Goal: Task Accomplishment & Management: Complete application form

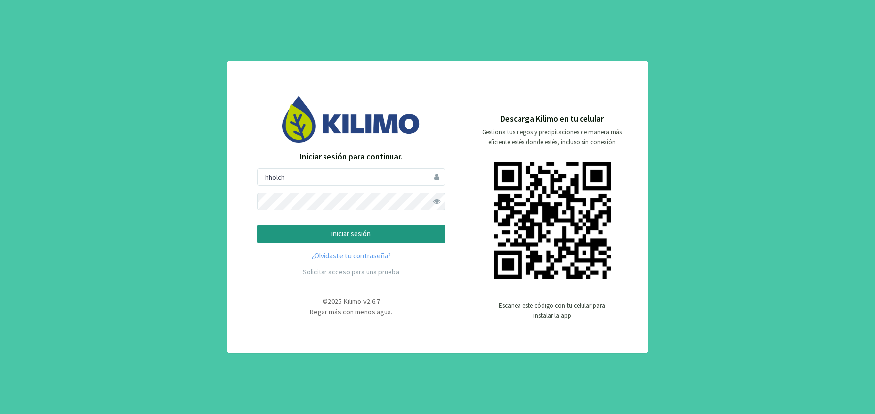
click at [350, 235] on p "iniciar sesión" at bounding box center [350, 233] width 171 height 11
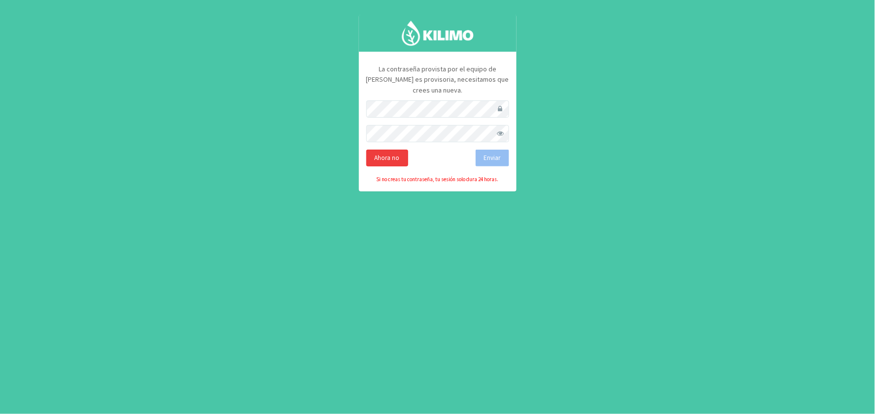
click at [389, 150] on div "Ahora no" at bounding box center [387, 158] width 42 height 17
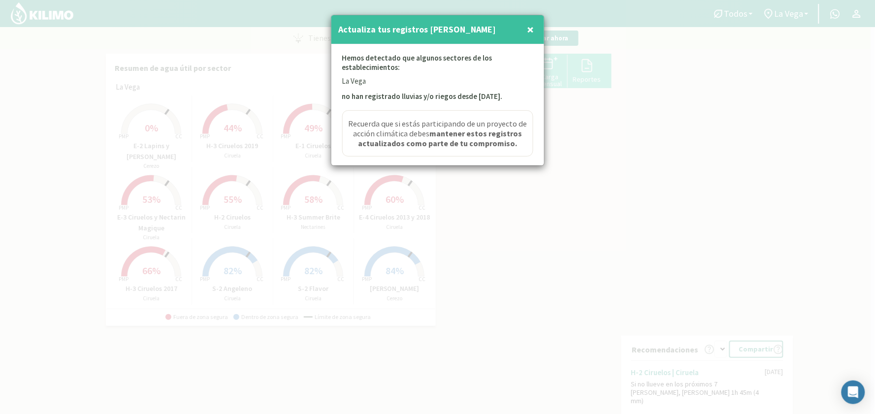
click at [532, 27] on span "×" at bounding box center [530, 29] width 7 height 16
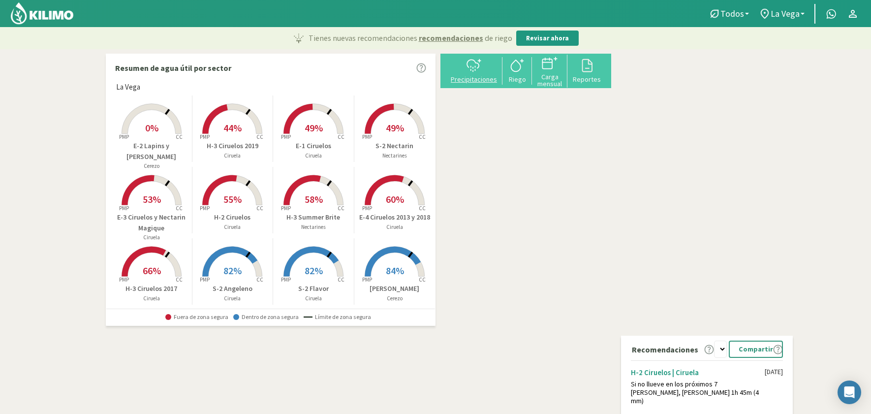
click at [479, 72] on icon at bounding box center [474, 66] width 16 height 16
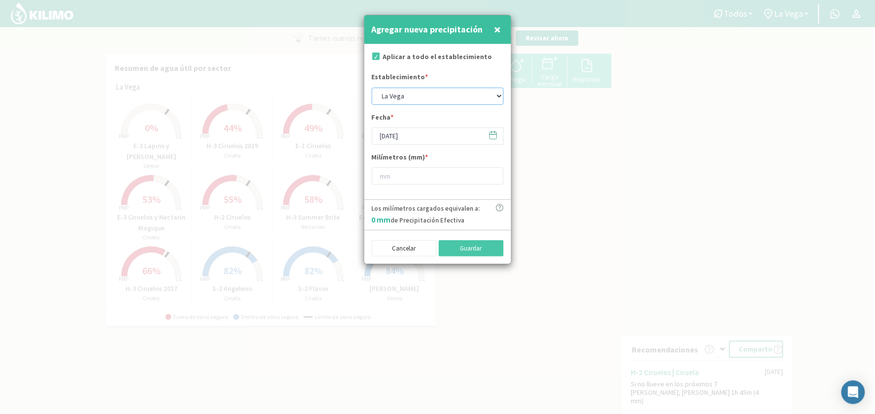
click at [498, 94] on select "La Vega" at bounding box center [438, 96] width 132 height 17
click at [490, 138] on icon at bounding box center [492, 134] width 9 height 9
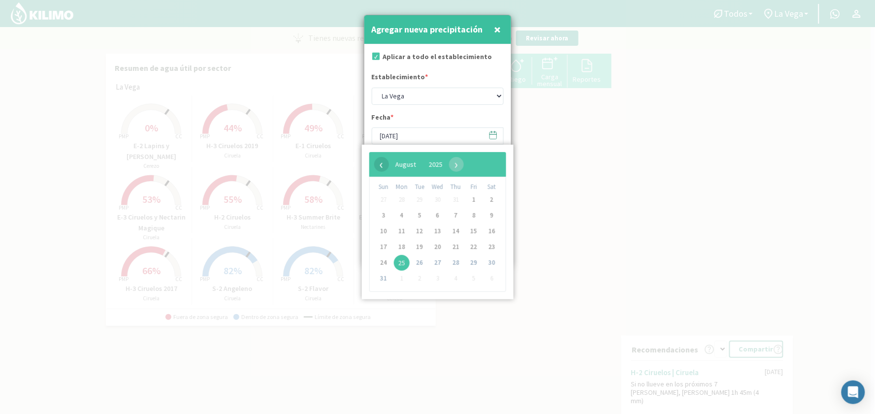
click at [380, 166] on span "‹" at bounding box center [381, 164] width 15 height 15
click at [383, 165] on span "‹" at bounding box center [381, 164] width 15 height 15
click at [455, 165] on span "›" at bounding box center [447, 164] width 15 height 15
click at [380, 166] on span "‹" at bounding box center [381, 164] width 15 height 15
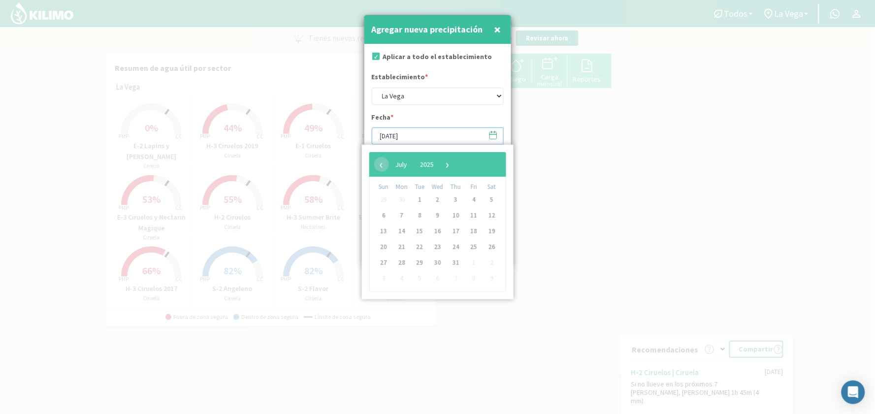
click at [417, 138] on input "[DATE]" at bounding box center [438, 135] width 132 height 17
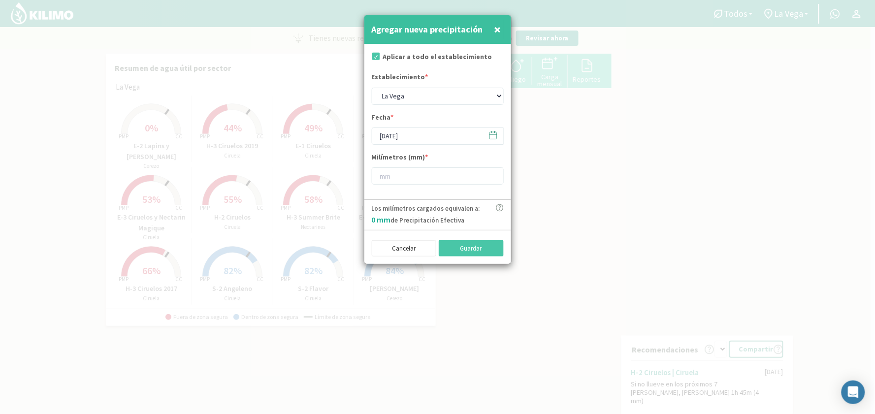
click at [491, 136] on icon at bounding box center [492, 134] width 9 height 9
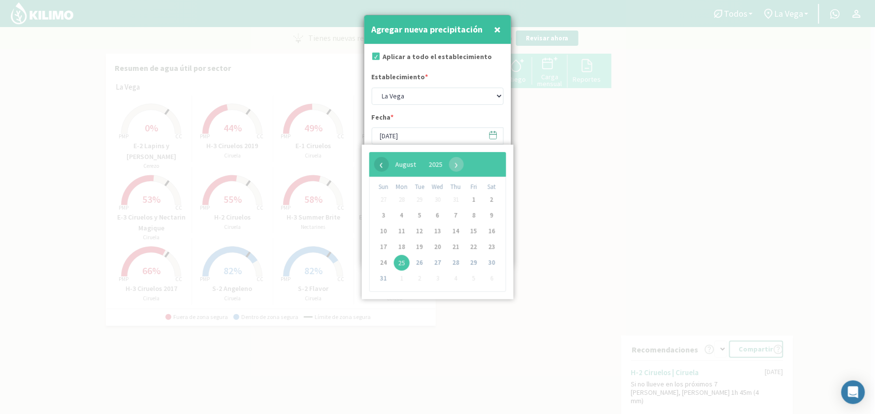
click at [381, 165] on span "‹" at bounding box center [381, 164] width 15 height 15
click at [453, 262] on span "31" at bounding box center [456, 263] width 16 height 16
type input "[DATE]"
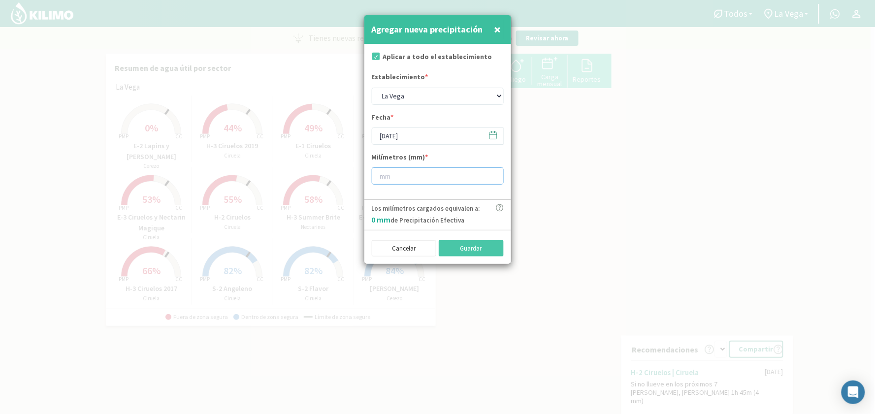
click at [399, 176] on input "number" at bounding box center [438, 175] width 132 height 17
type input "13"
type input "13.2"
click at [465, 249] on button "Guardar" at bounding box center [471, 248] width 65 height 17
type input "[DATE]"
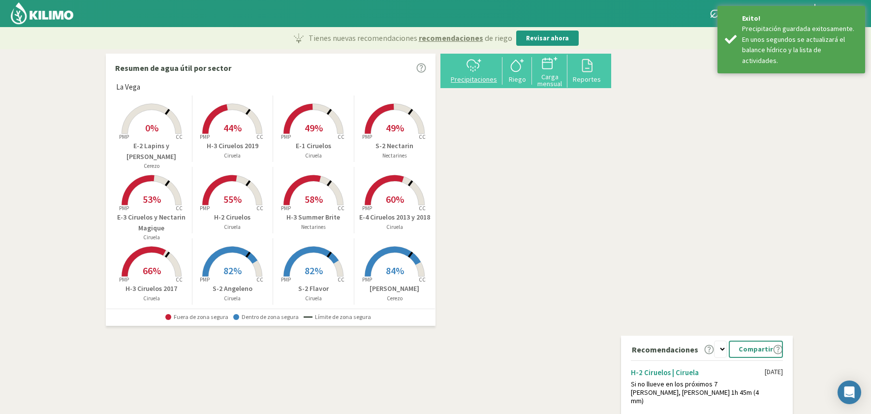
click at [482, 81] on div "Precipitaciones" at bounding box center [473, 79] width 51 height 7
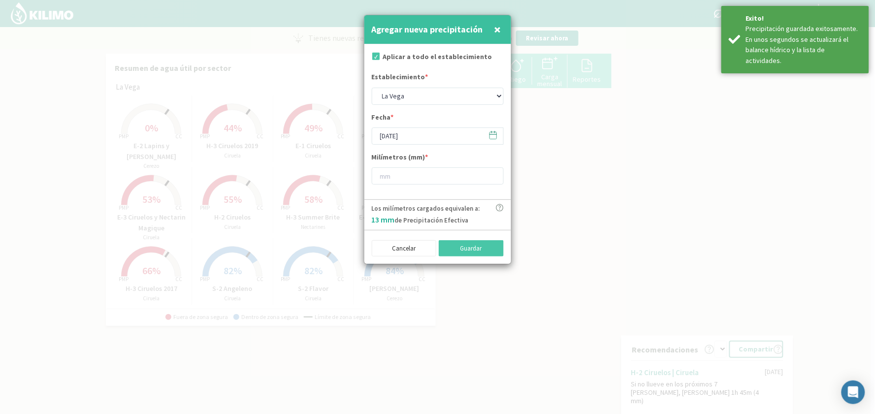
click at [491, 135] on icon at bounding box center [492, 134] width 9 height 9
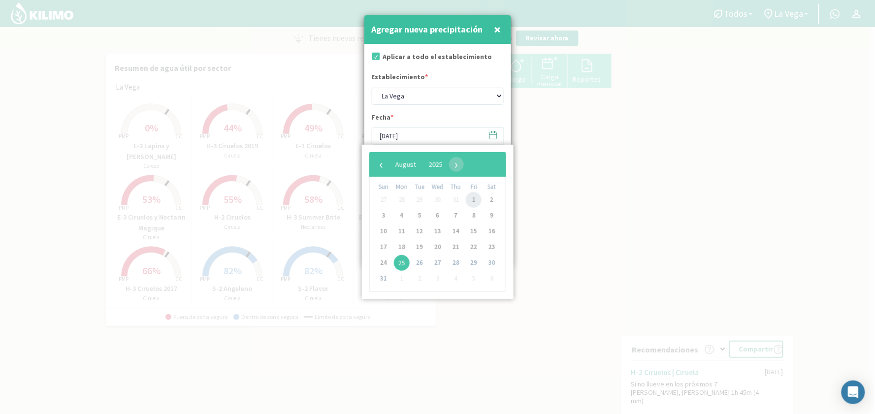
click at [474, 197] on span "1" at bounding box center [474, 200] width 16 height 16
type input "[DATE]"
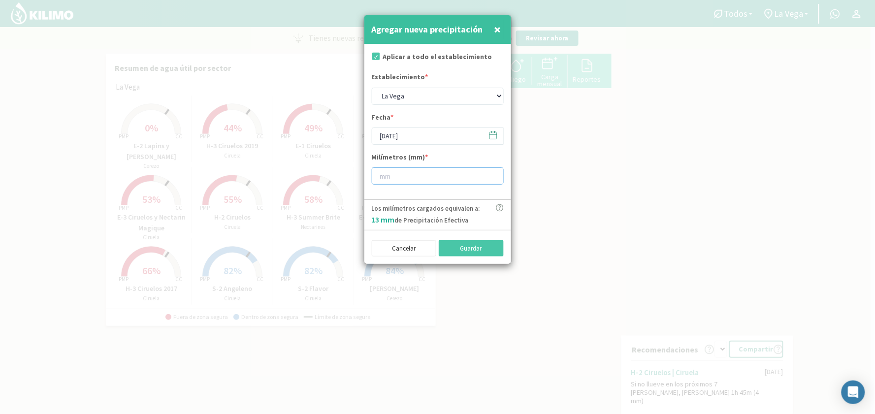
click at [415, 179] on input "number" at bounding box center [438, 175] width 132 height 17
type input "25"
type input "25.4"
click at [464, 245] on button "Guardar" at bounding box center [471, 248] width 65 height 17
type input "[DATE]"
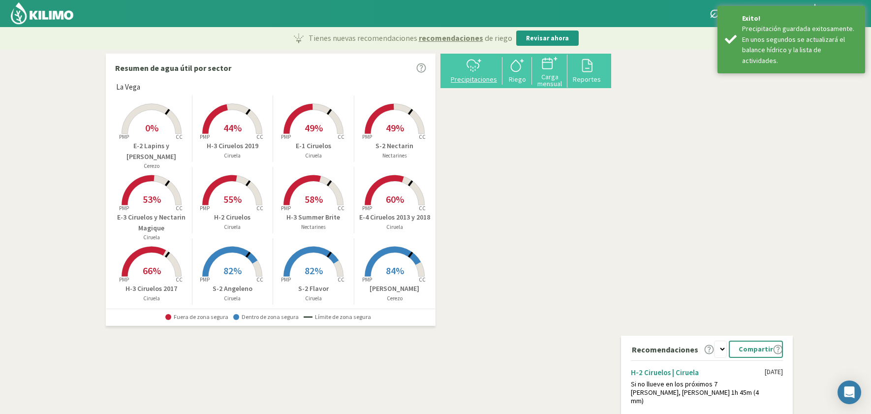
click at [487, 76] on div "Precipitaciones" at bounding box center [473, 79] width 51 height 7
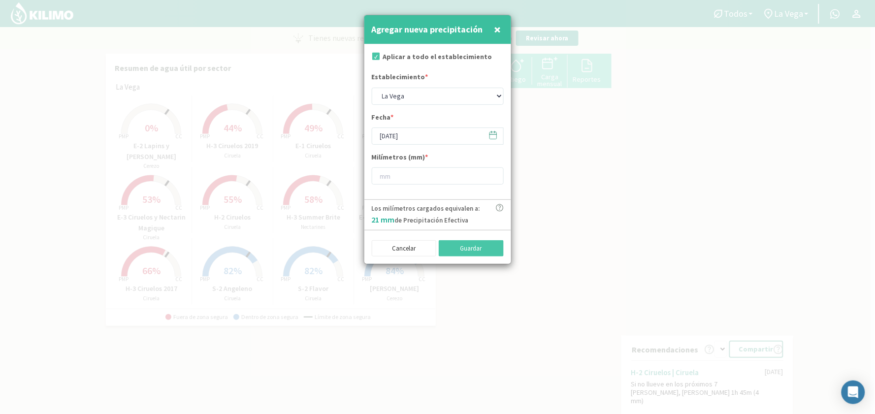
click at [491, 136] on icon at bounding box center [492, 134] width 9 height 9
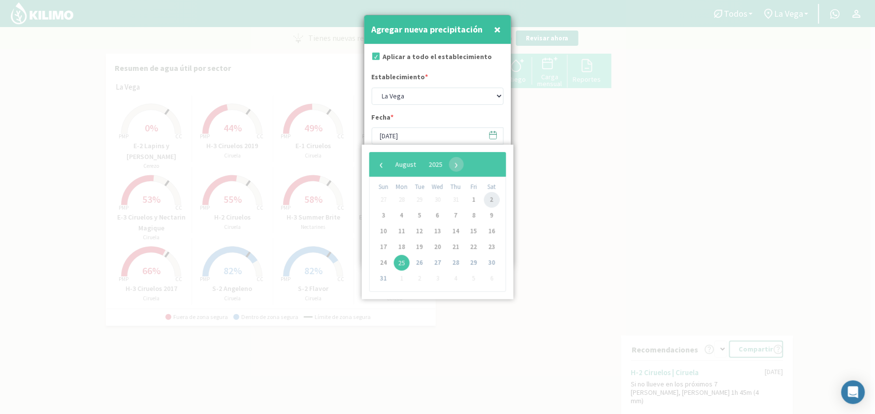
click at [492, 198] on span "2" at bounding box center [492, 200] width 16 height 16
type input "[DATE]"
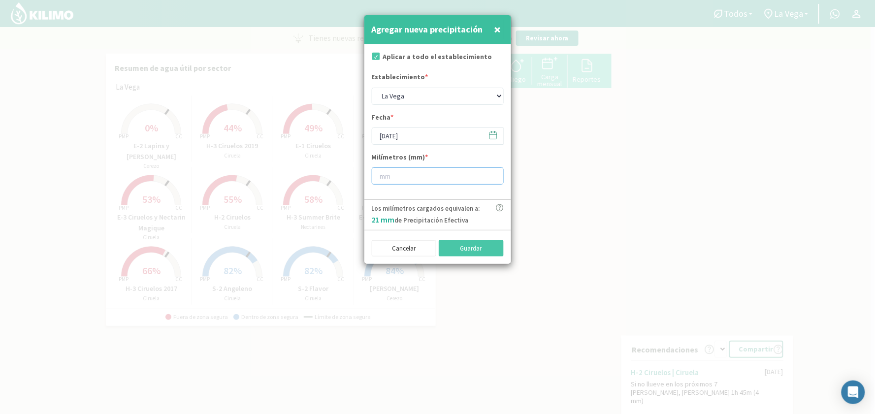
click at [406, 176] on input "number" at bounding box center [438, 175] width 132 height 17
type input "11"
type input "11.2"
click at [459, 247] on button "Guardar" at bounding box center [471, 248] width 65 height 17
type input "[DATE]"
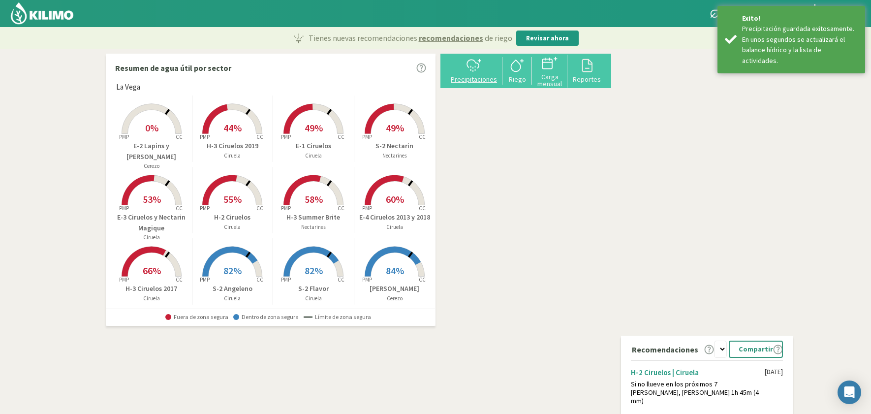
click at [479, 74] on svg-icon at bounding box center [474, 70] width 16 height 9
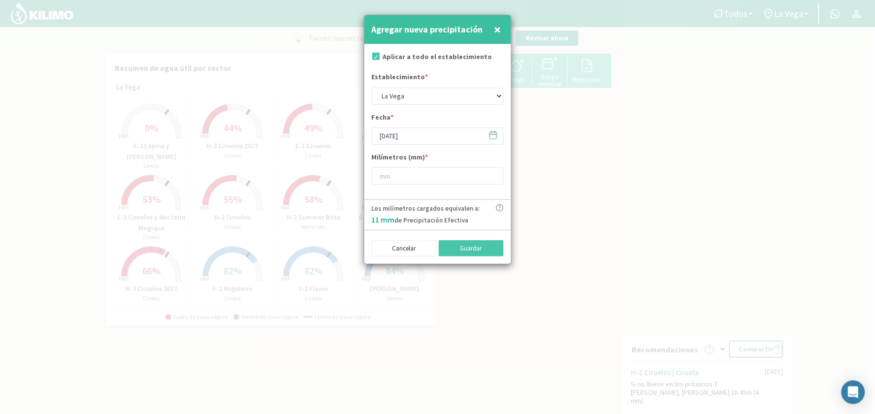
click at [492, 136] on icon at bounding box center [492, 134] width 9 height 9
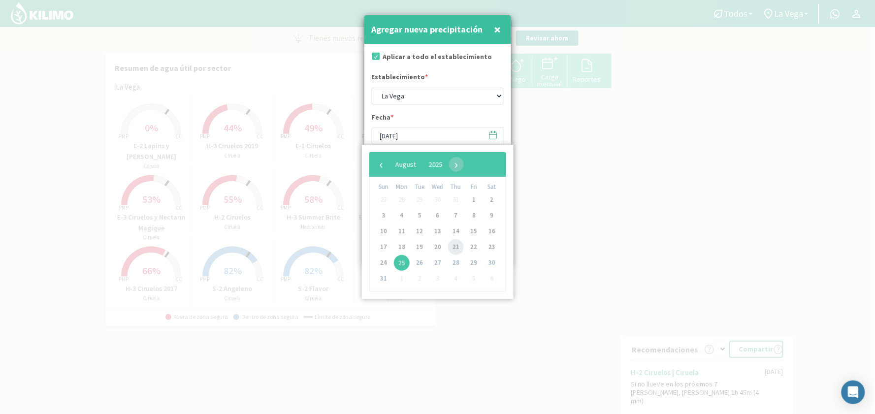
click at [455, 245] on span "21" at bounding box center [456, 247] width 16 height 16
type input "[DATE]"
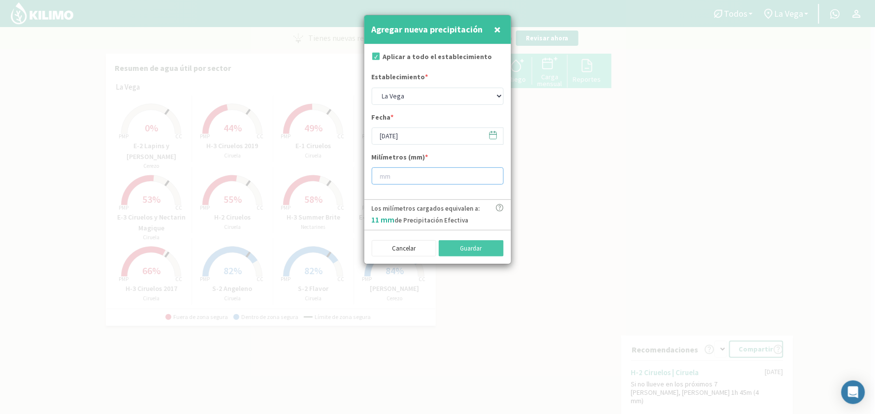
click at [399, 180] on input "number" at bounding box center [438, 175] width 132 height 17
type input "31"
type input "31.2"
click at [466, 248] on button "Guardar" at bounding box center [471, 248] width 65 height 17
type input "[DATE]"
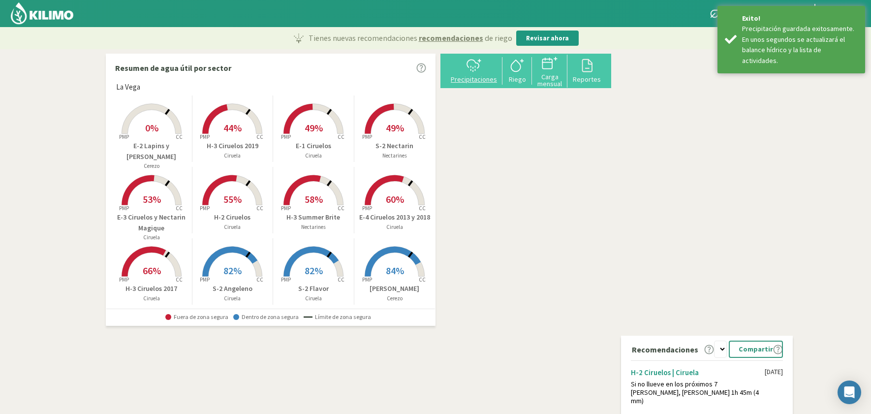
click at [483, 76] on div "Precipitaciones" at bounding box center [473, 79] width 51 height 7
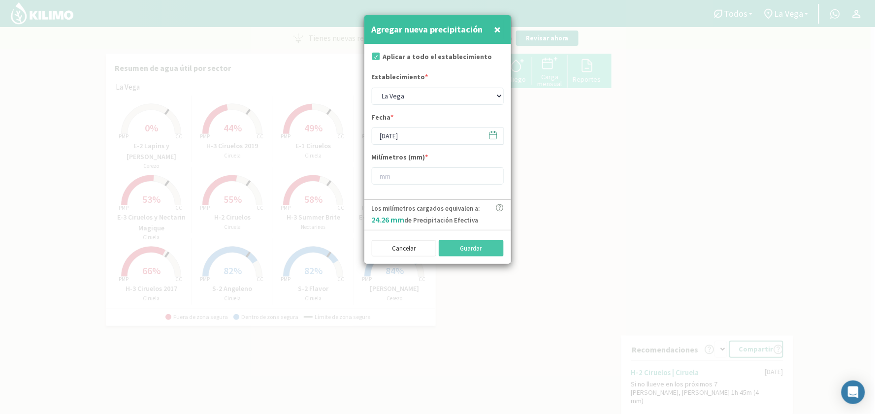
click at [489, 135] on icon at bounding box center [492, 134] width 9 height 9
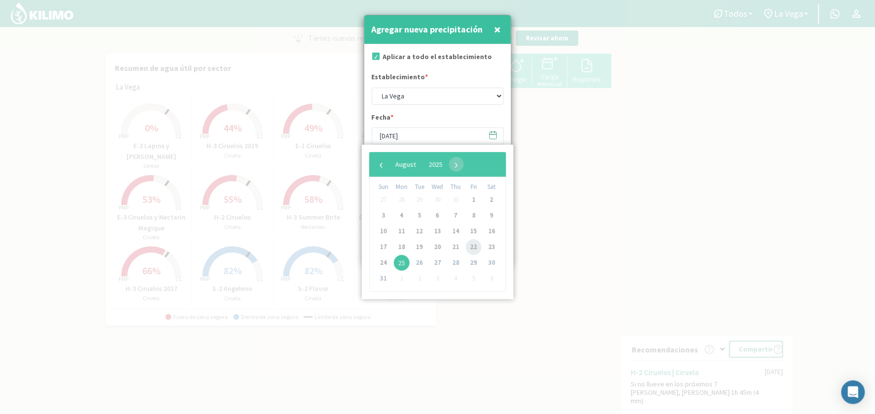
click at [476, 245] on span "22" at bounding box center [474, 247] width 16 height 16
type input "[DATE]"
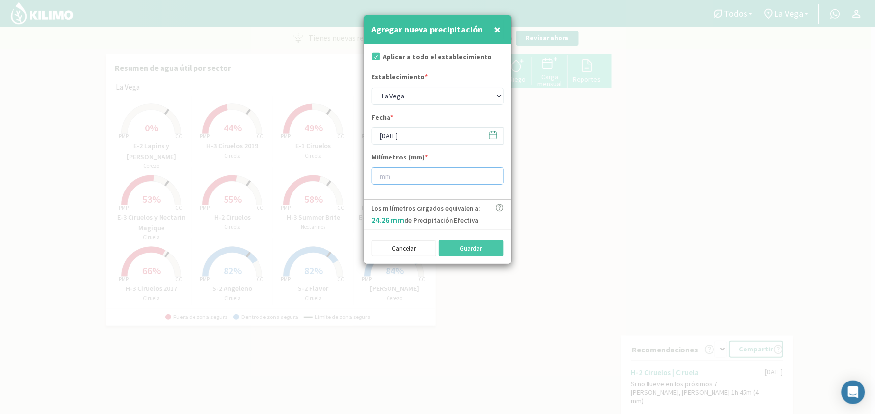
click at [413, 169] on input "number" at bounding box center [438, 175] width 132 height 17
type input "20"
type input "20.4"
click at [466, 245] on button "Guardar" at bounding box center [471, 248] width 65 height 17
type input "[DATE]"
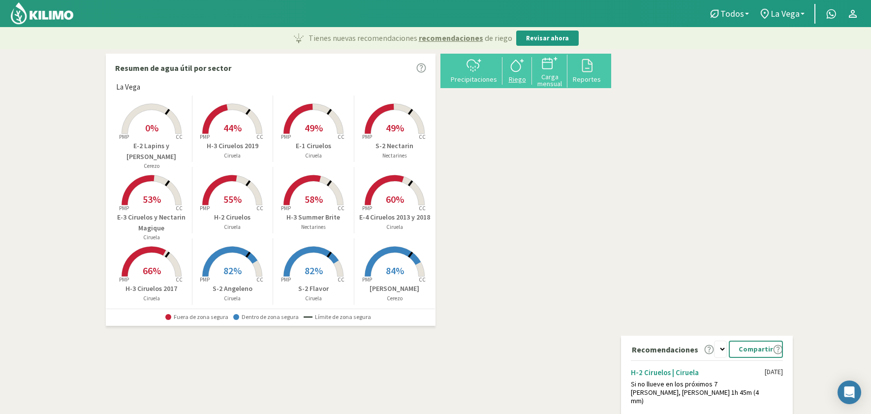
click at [529, 79] on div "Riego" at bounding box center [518, 79] width 24 height 7
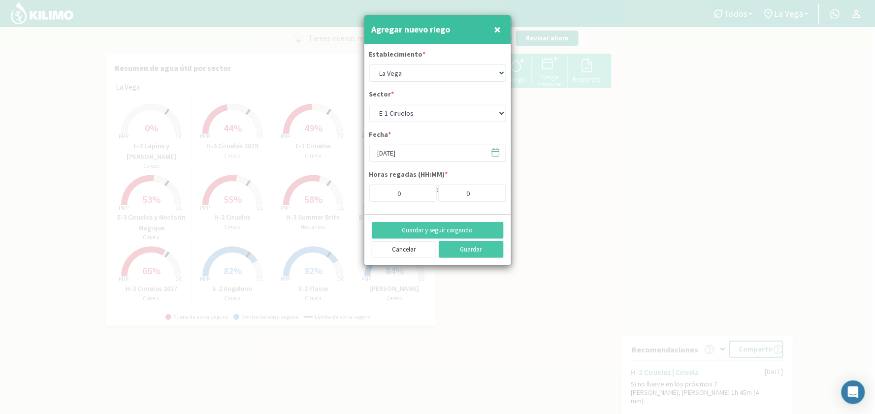
click at [495, 29] on span "×" at bounding box center [497, 29] width 7 height 16
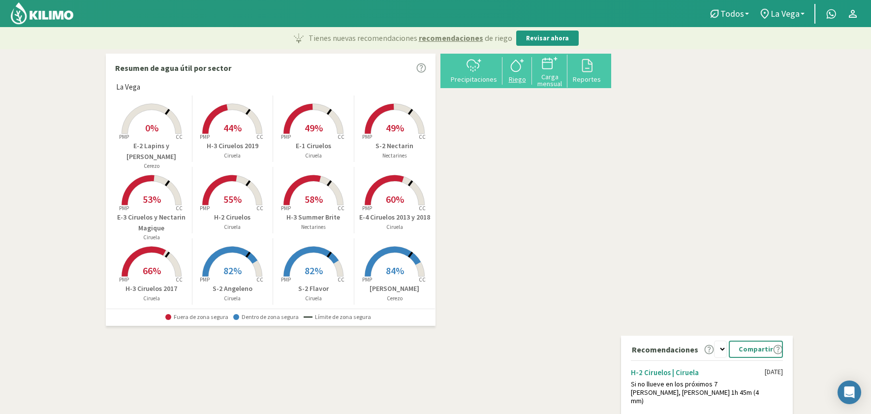
click at [529, 73] on div at bounding box center [518, 66] width 24 height 16
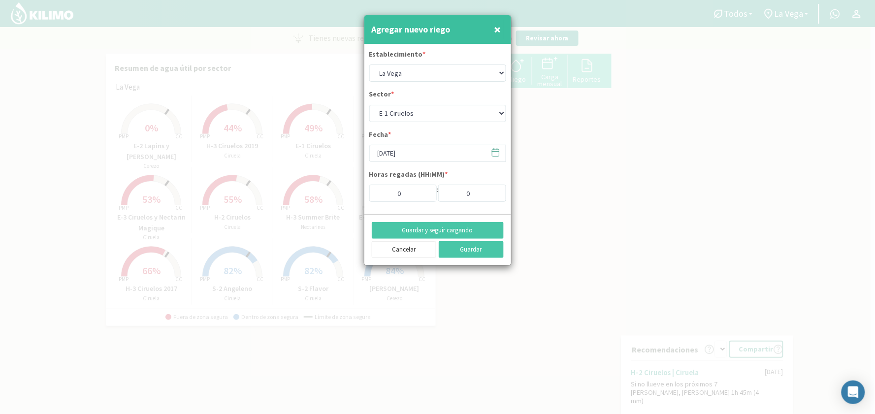
click at [494, 30] on span "×" at bounding box center [497, 29] width 7 height 16
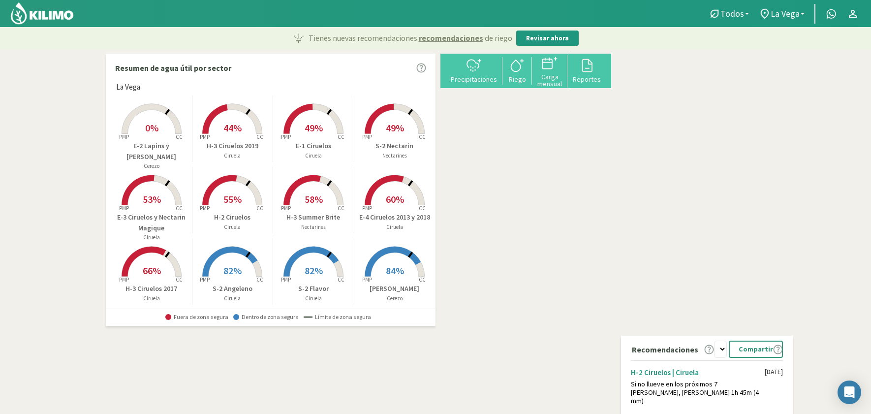
click at [146, 127] on span "0%" at bounding box center [151, 128] width 13 height 12
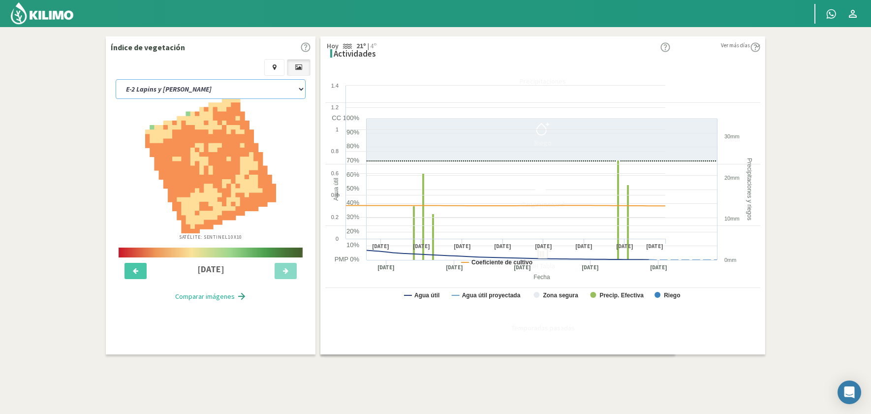
click at [212, 86] on select "E-1 Ciruelos E-2 Lapins y [PERSON_NAME] E-3 Ciruelos y Nectarin Magique E-4 Cir…" at bounding box center [211, 89] width 190 height 20
click at [116, 79] on select "E-1 Ciruelos E-2 Lapins y [PERSON_NAME] E-3 Ciruelos y Nectarin Magique E-4 Cir…" at bounding box center [211, 89] width 190 height 20
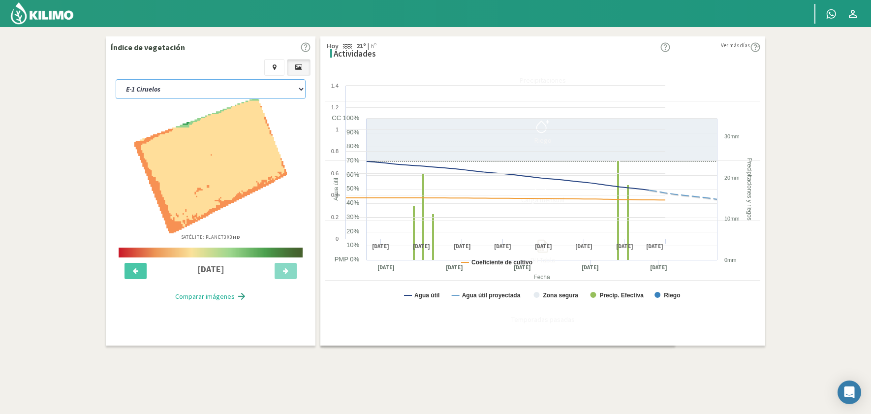
click at [178, 81] on select "E-1 Ciruelos E-2 Lapins y [PERSON_NAME] E-3 Ciruelos y Nectarin Magique E-4 Cir…" at bounding box center [211, 89] width 190 height 20
click at [116, 79] on select "E-1 Ciruelos E-2 Lapins y [PERSON_NAME] E-3 Ciruelos y Nectarin Magique E-4 Cir…" at bounding box center [211, 89] width 190 height 20
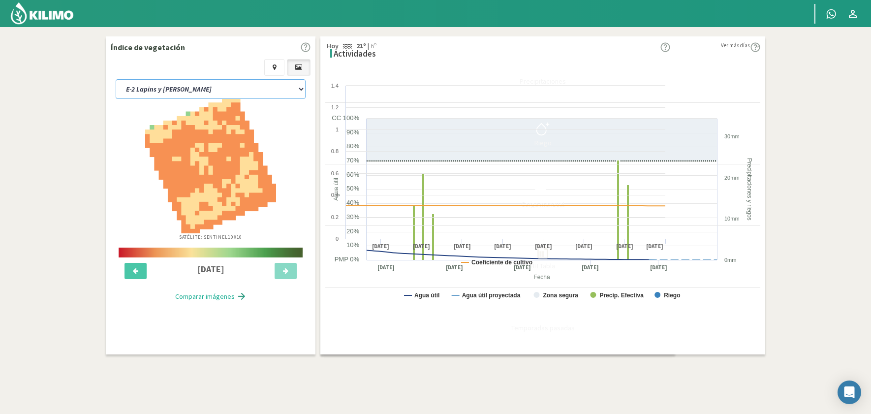
click at [214, 85] on select "E-1 Ciruelos E-2 Lapins y [PERSON_NAME] E-3 Ciruelos y Nectarin Magique E-4 Cir…" at bounding box center [211, 89] width 190 height 20
click at [116, 79] on select "E-1 Ciruelos E-2 Lapins y [PERSON_NAME] E-3 Ciruelos y Nectarin Magique E-4 Cir…" at bounding box center [211, 89] width 190 height 20
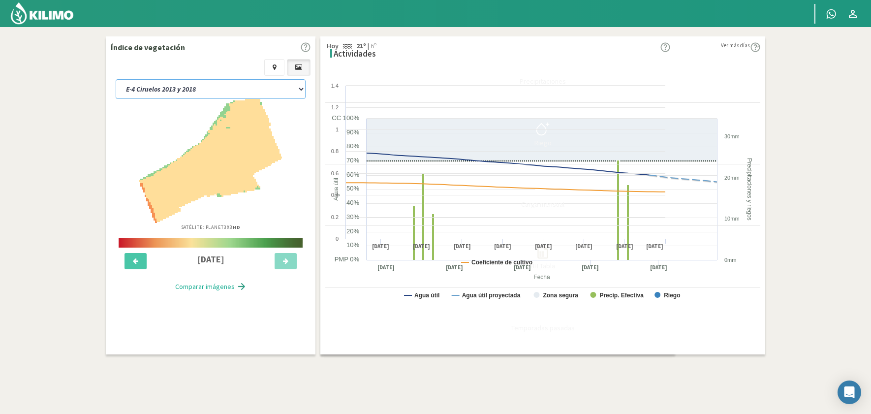
click at [212, 84] on select "E-1 Ciruelos E-2 Lapins y [PERSON_NAME] E-3 Ciruelos y Nectarin Magique E-4 Cir…" at bounding box center [211, 89] width 190 height 20
click at [116, 79] on select "E-1 Ciruelos E-2 Lapins y [PERSON_NAME] E-3 Ciruelos y Nectarin Magique E-4 Cir…" at bounding box center [211, 89] width 190 height 20
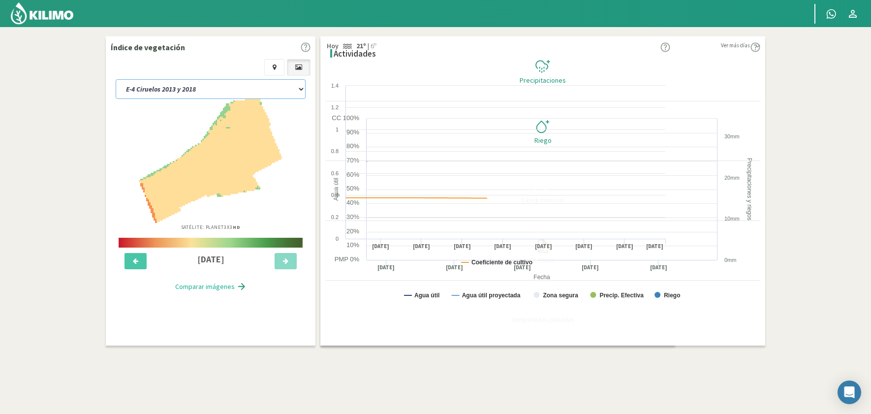
select select "48: Object"
